Goal: Browse casually: Explore the website without a specific task or goal

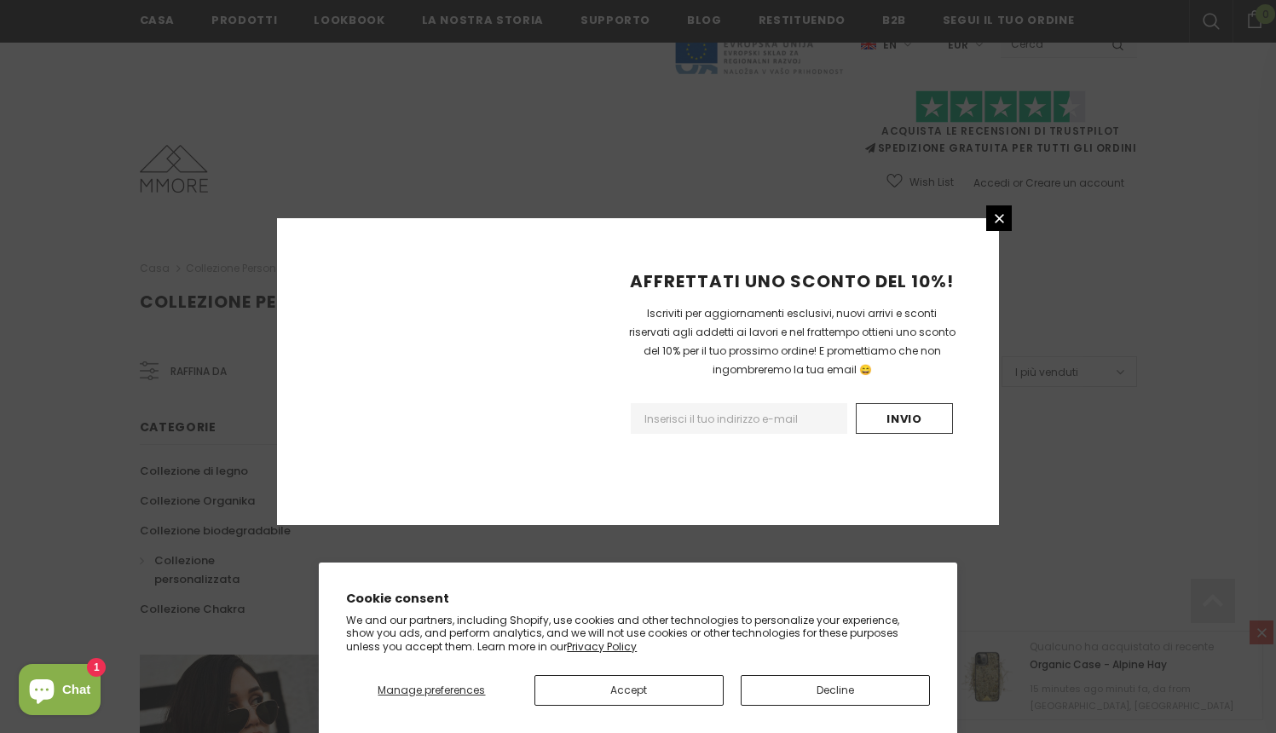
scroll to position [1014, 0]
